Goal: Transaction & Acquisition: Purchase product/service

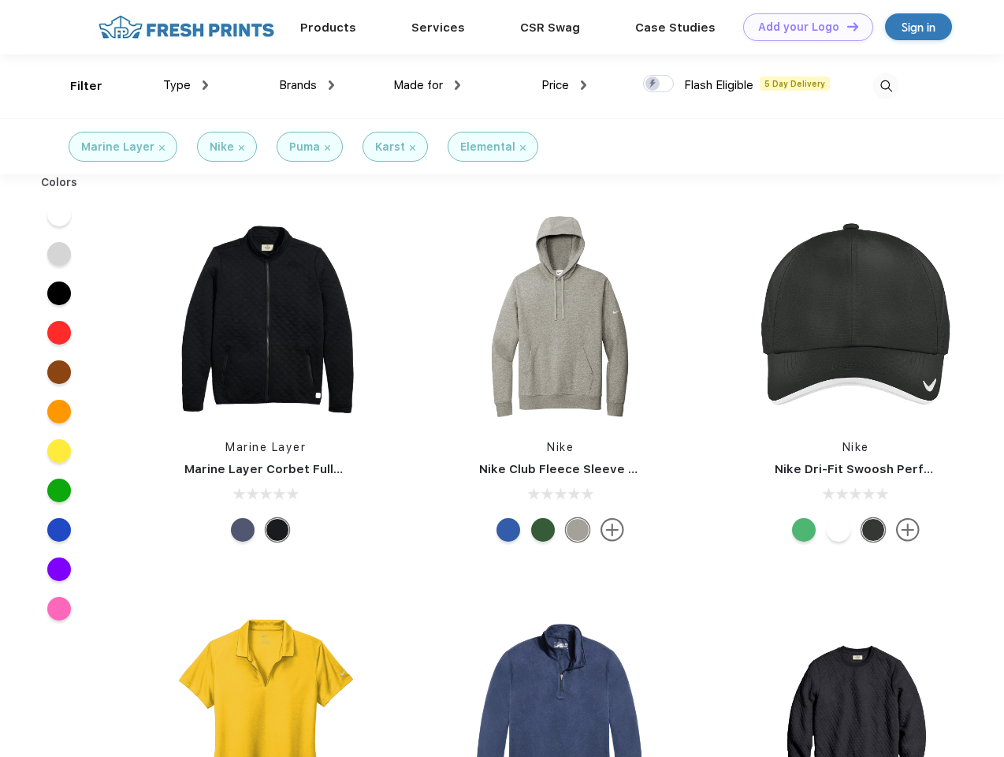
click at [802, 27] on link "Add your Logo Design Tool" at bounding box center [808, 27] width 130 height 28
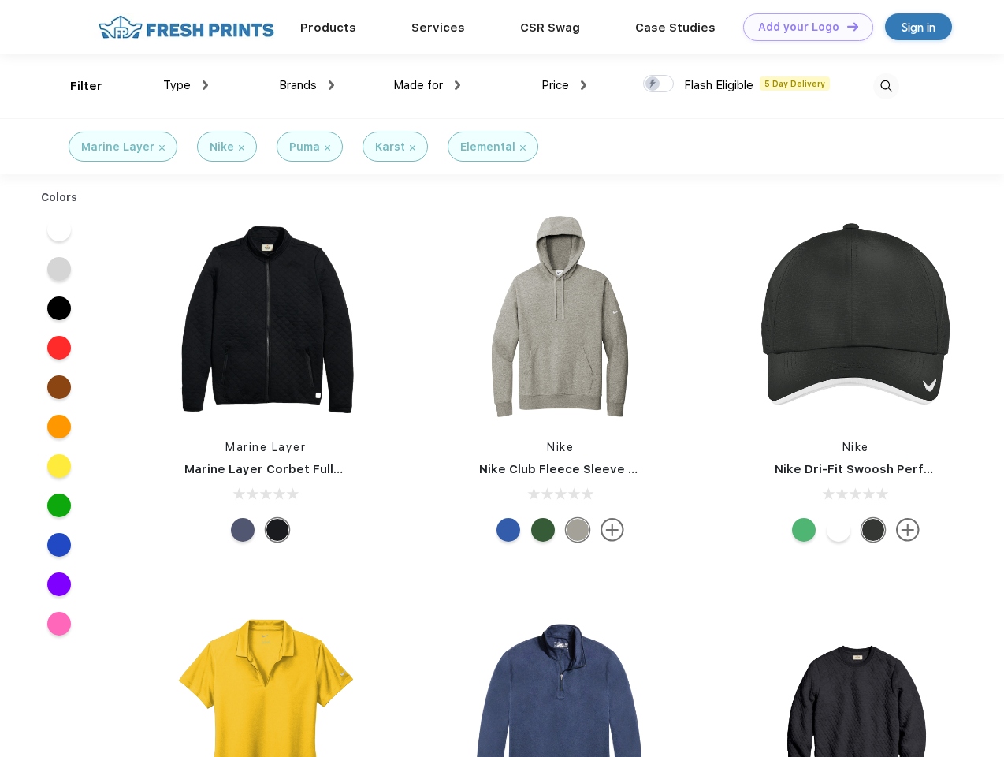
click at [0, 0] on div "Design Tool" at bounding box center [0, 0] width 0 height 0
click at [846, 26] on link "Add your Logo Design Tool" at bounding box center [808, 27] width 130 height 28
click at [76, 86] on div "Filter" at bounding box center [86, 86] width 32 height 18
click at [186, 85] on span "Type" at bounding box center [177, 85] width 28 height 14
click at [307, 85] on span "Brands" at bounding box center [298, 85] width 38 height 14
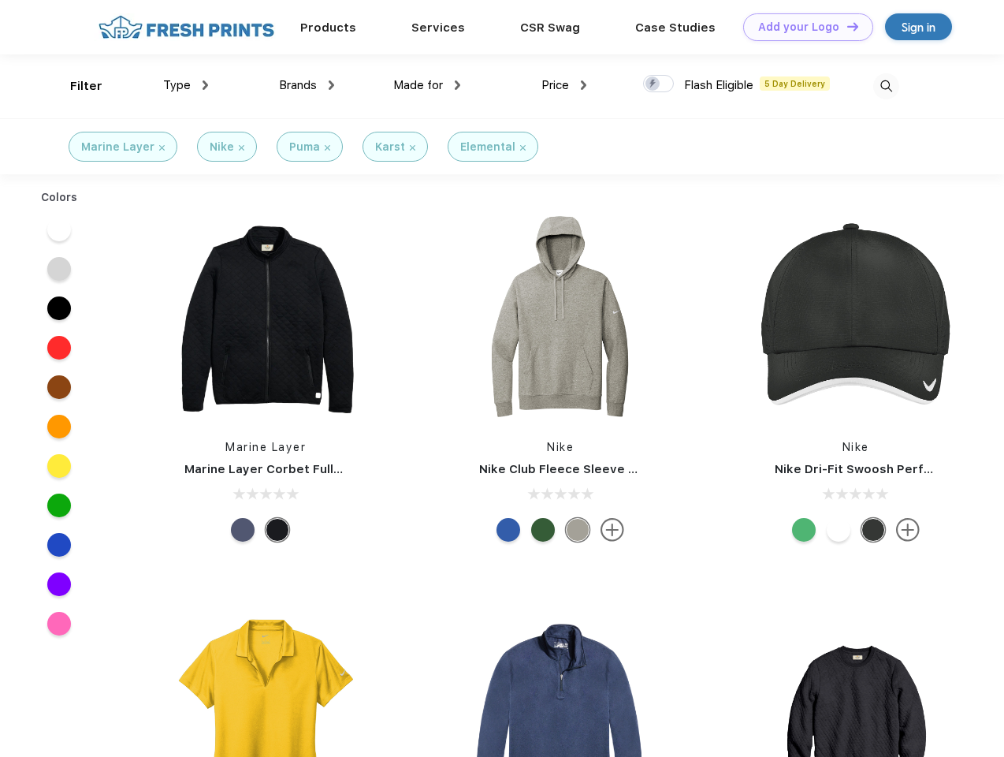
click at [427, 85] on span "Made for" at bounding box center [418, 85] width 50 height 14
click at [564, 85] on span "Price" at bounding box center [555, 85] width 28 height 14
click at [659, 84] on div at bounding box center [658, 83] width 31 height 17
click at [653, 84] on input "checkbox" at bounding box center [648, 79] width 10 height 10
click at [886, 86] on img at bounding box center [886, 86] width 26 height 26
